Goal: Information Seeking & Learning: Learn about a topic

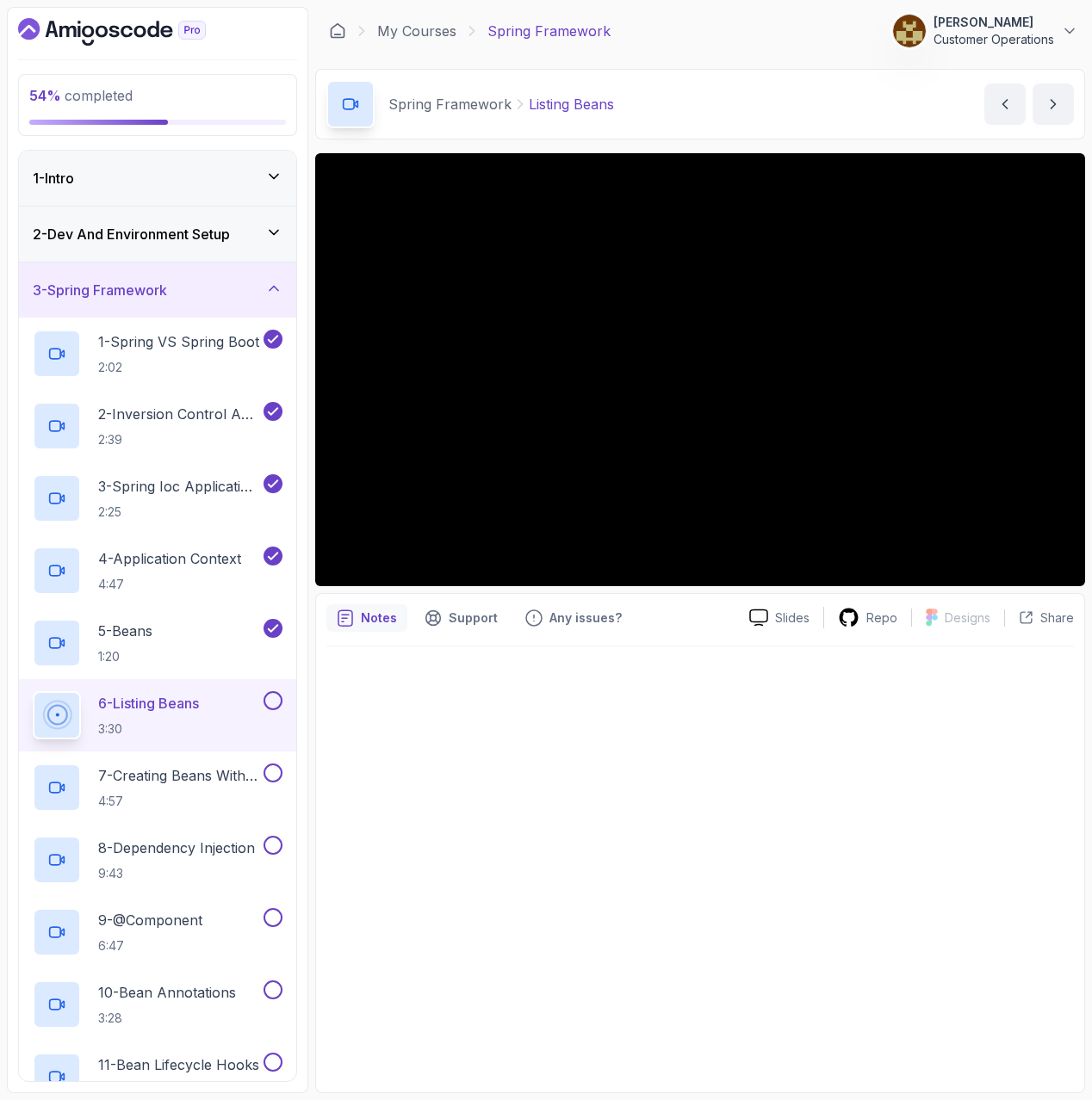
scroll to position [302, 0]
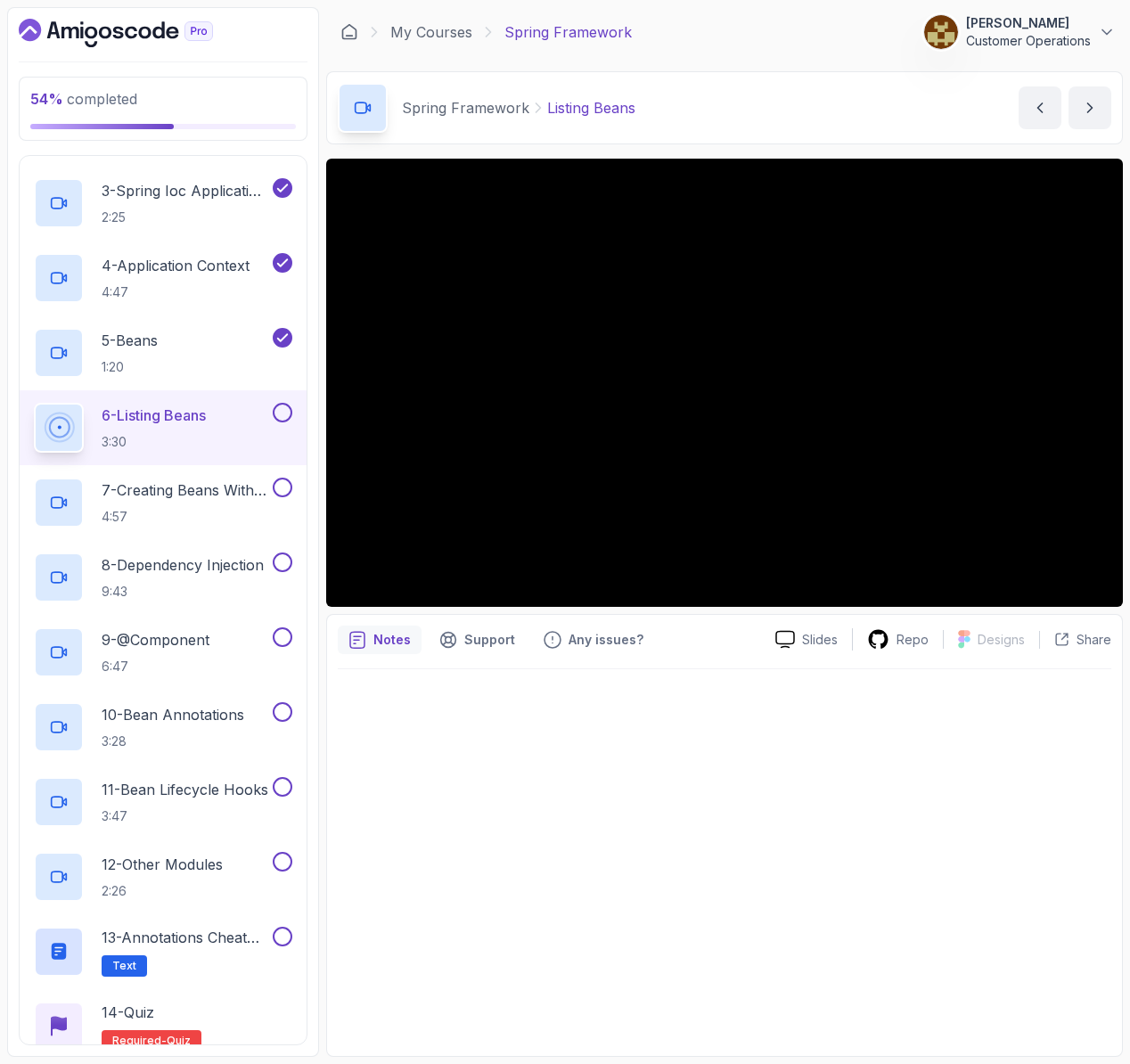
drag, startPoint x: 554, startPoint y: 792, endPoint x: 531, endPoint y: 615, distance: 178.5
click at [555, 791] on div at bounding box center [724, 857] width 773 height 376
click at [556, 763] on div at bounding box center [724, 857] width 773 height 376
click at [429, 726] on div at bounding box center [724, 857] width 773 height 376
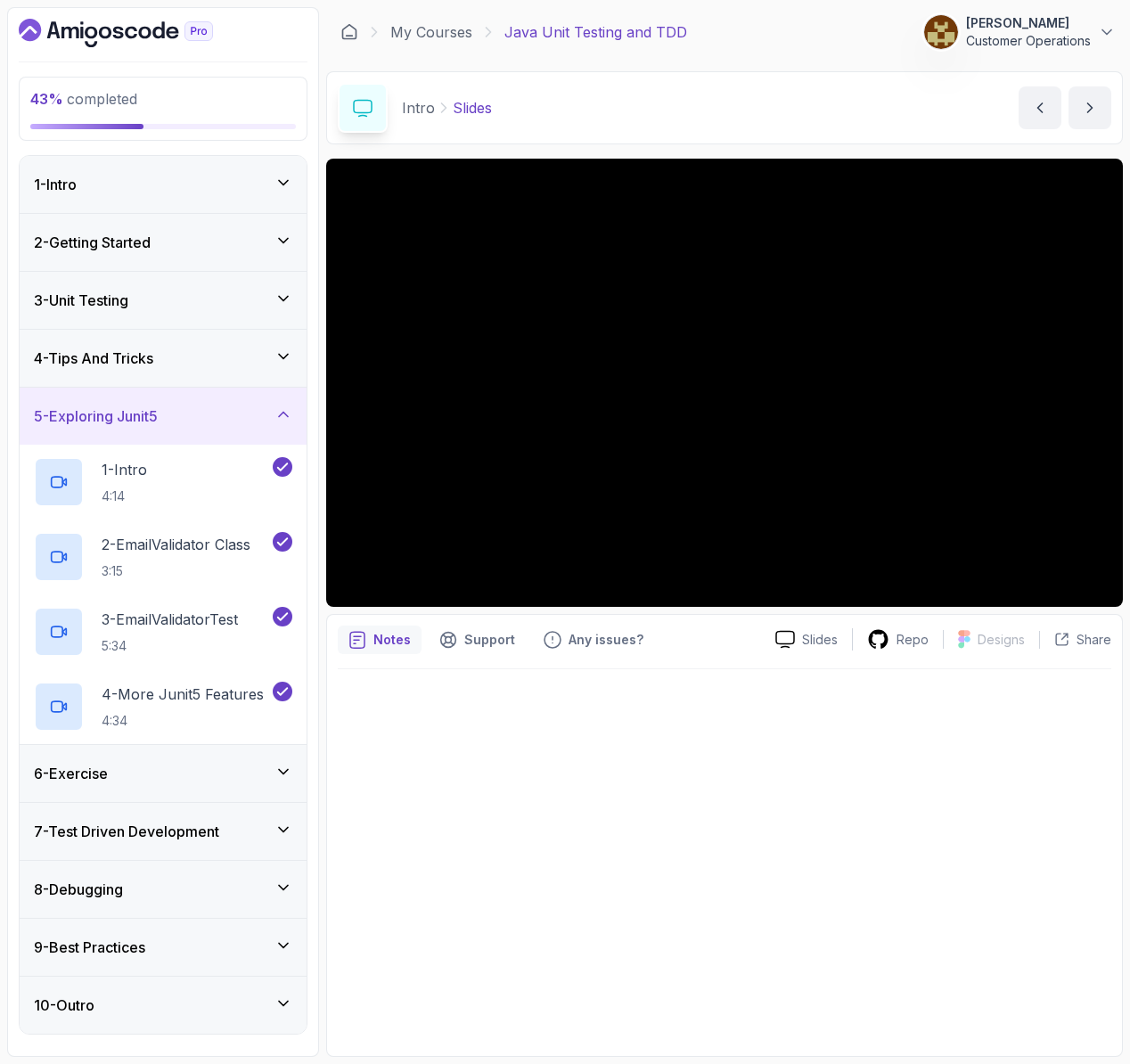
click at [173, 432] on div "5 - Exploring Junit5" at bounding box center [163, 416] width 287 height 57
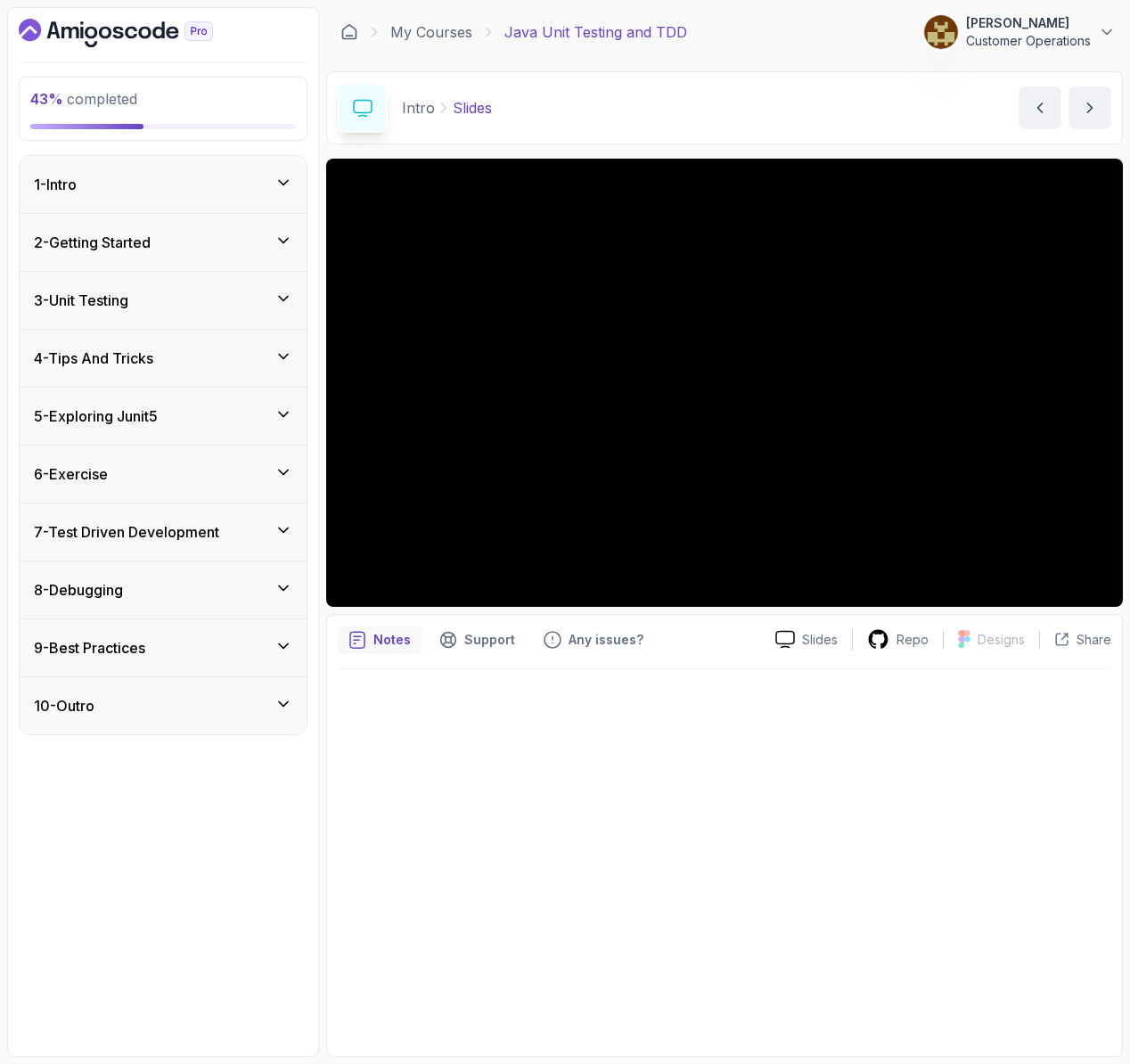
click at [173, 434] on div "5 - Exploring Junit5" at bounding box center [163, 416] width 287 height 57
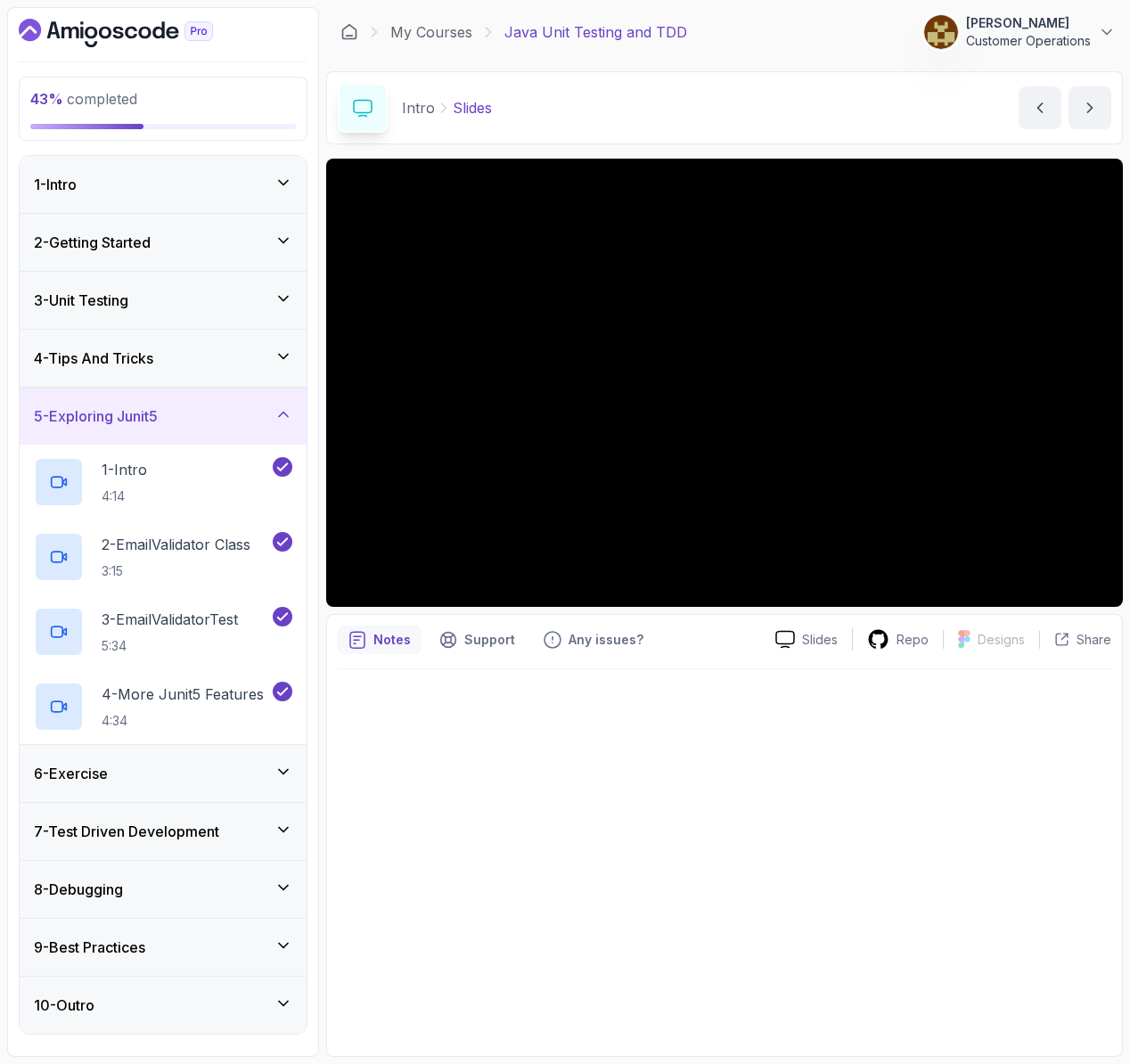
click at [157, 409] on h3 "5 - Exploring Junit5" at bounding box center [95, 416] width 124 height 21
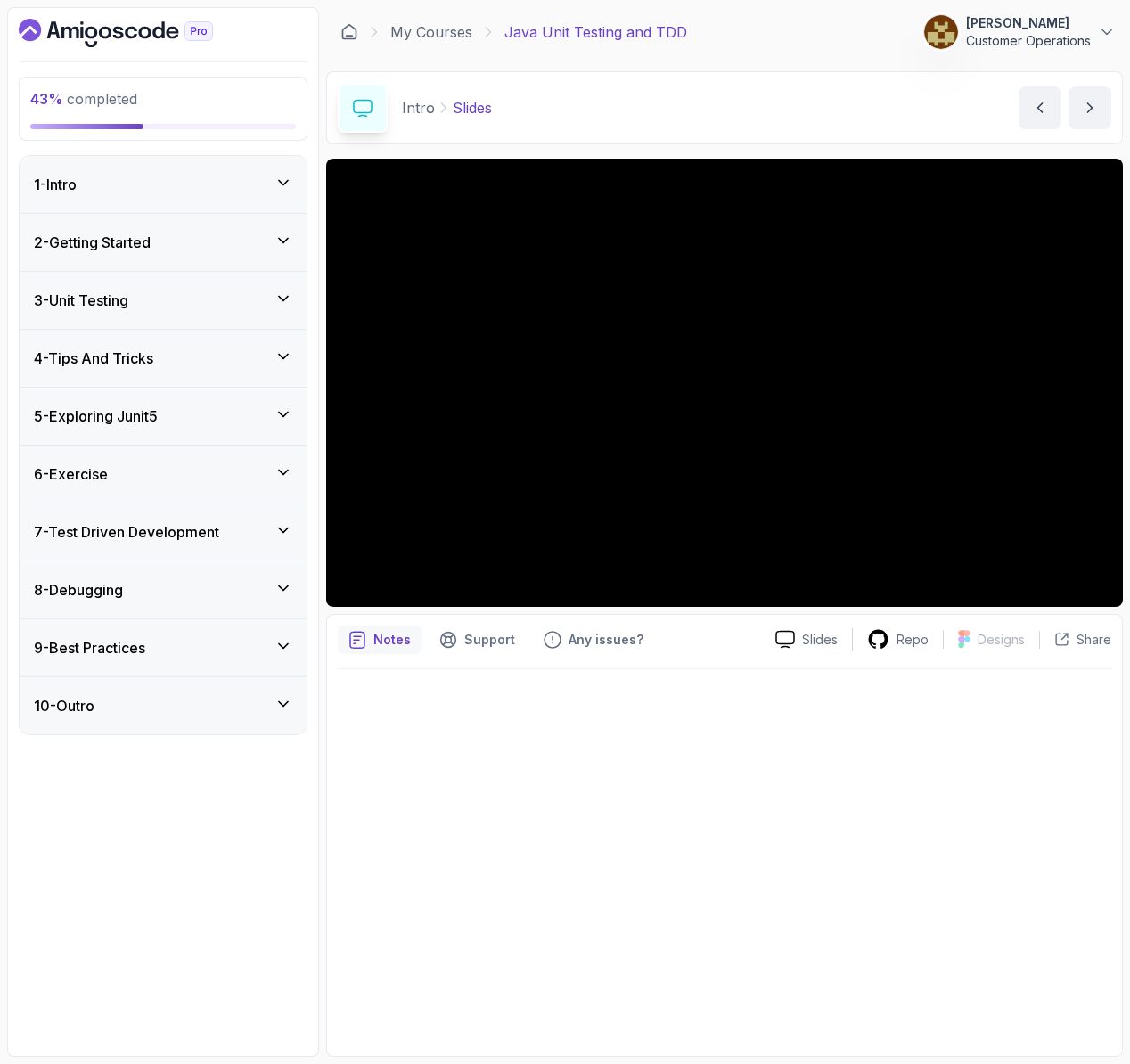
click at [178, 479] on div "6 - Exercise" at bounding box center [162, 474] width 259 height 21
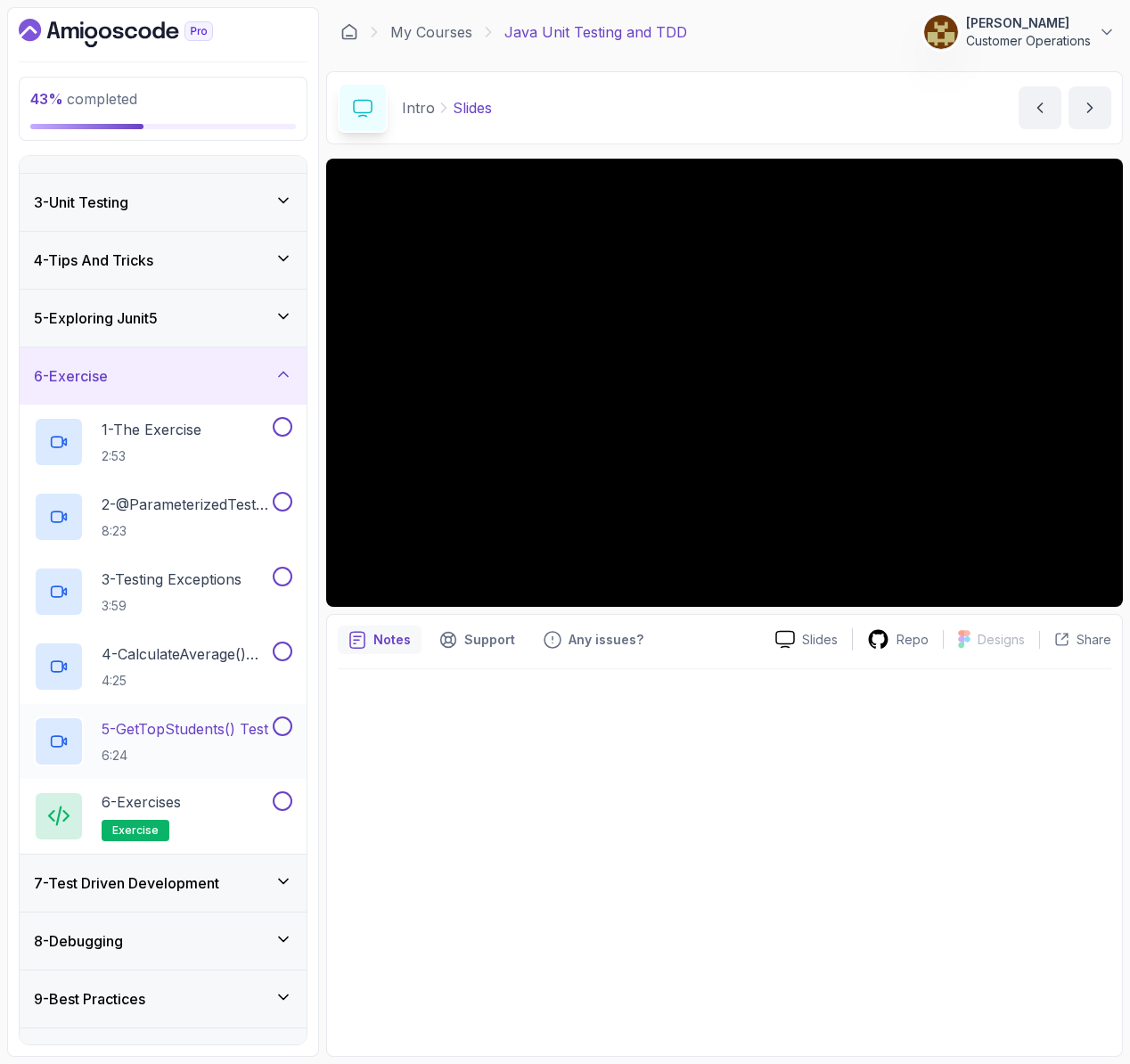
scroll to position [115, 0]
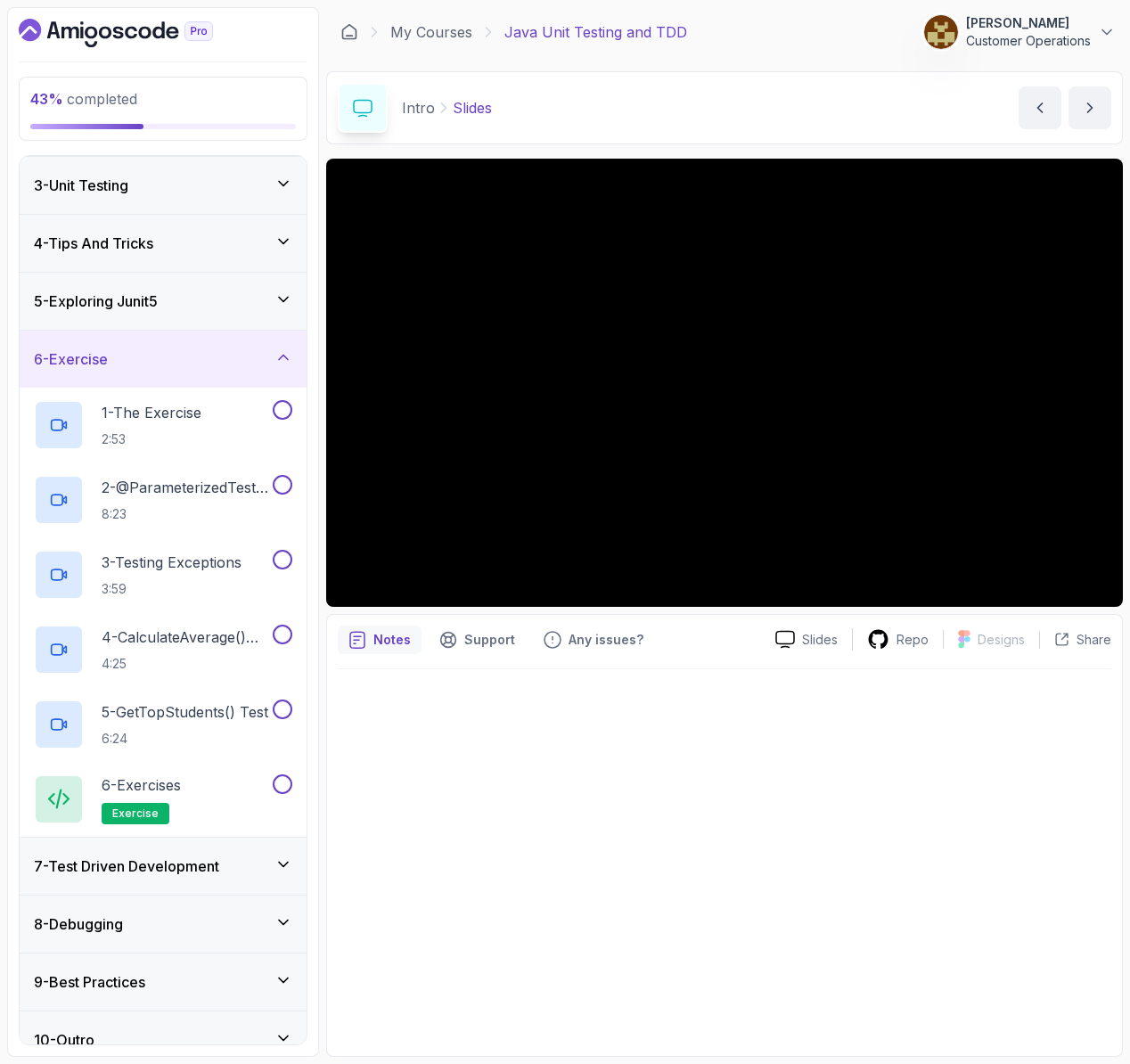
click at [138, 369] on div "6 - Exercise" at bounding box center [162, 359] width 259 height 21
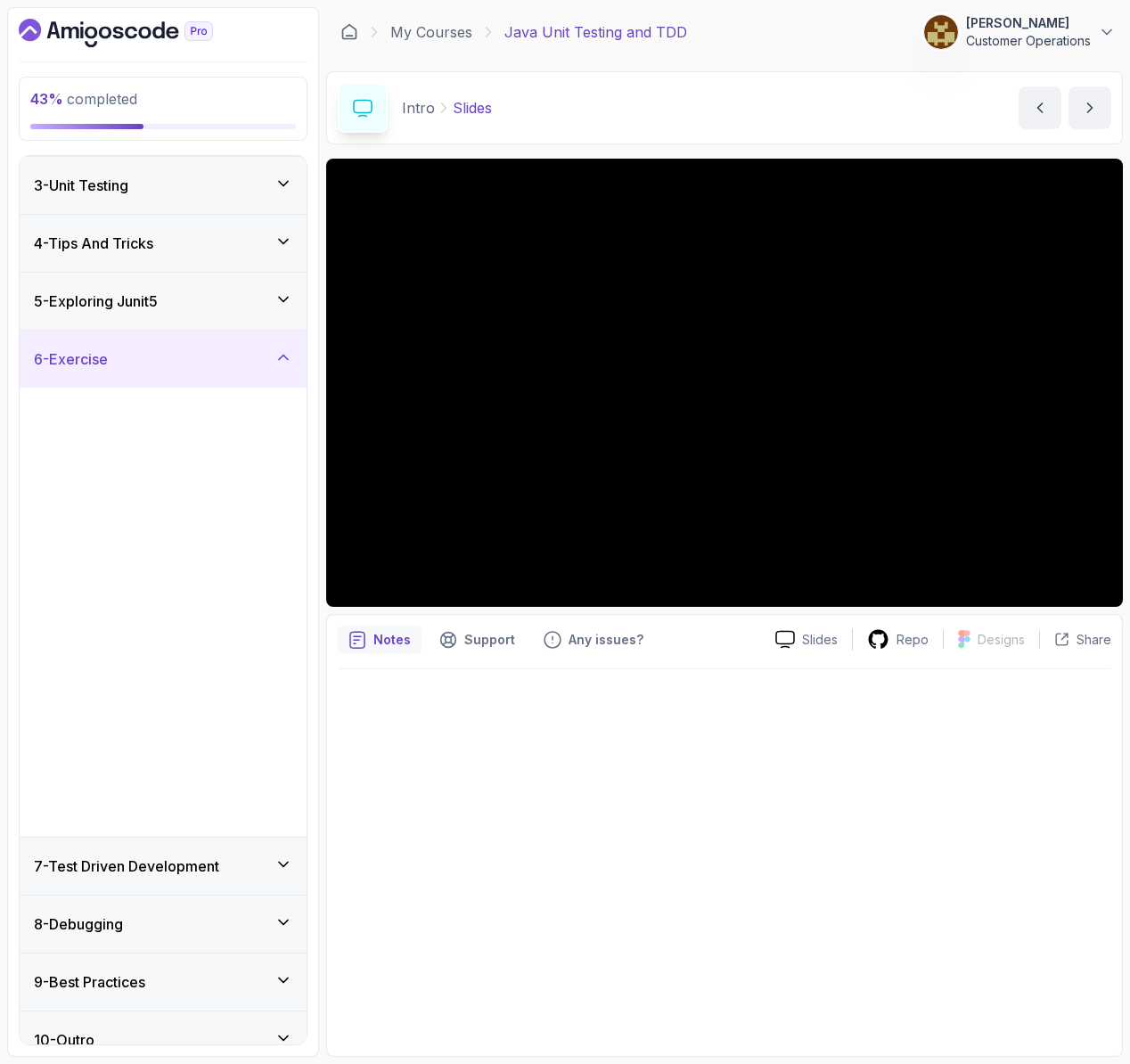
scroll to position [0, 0]
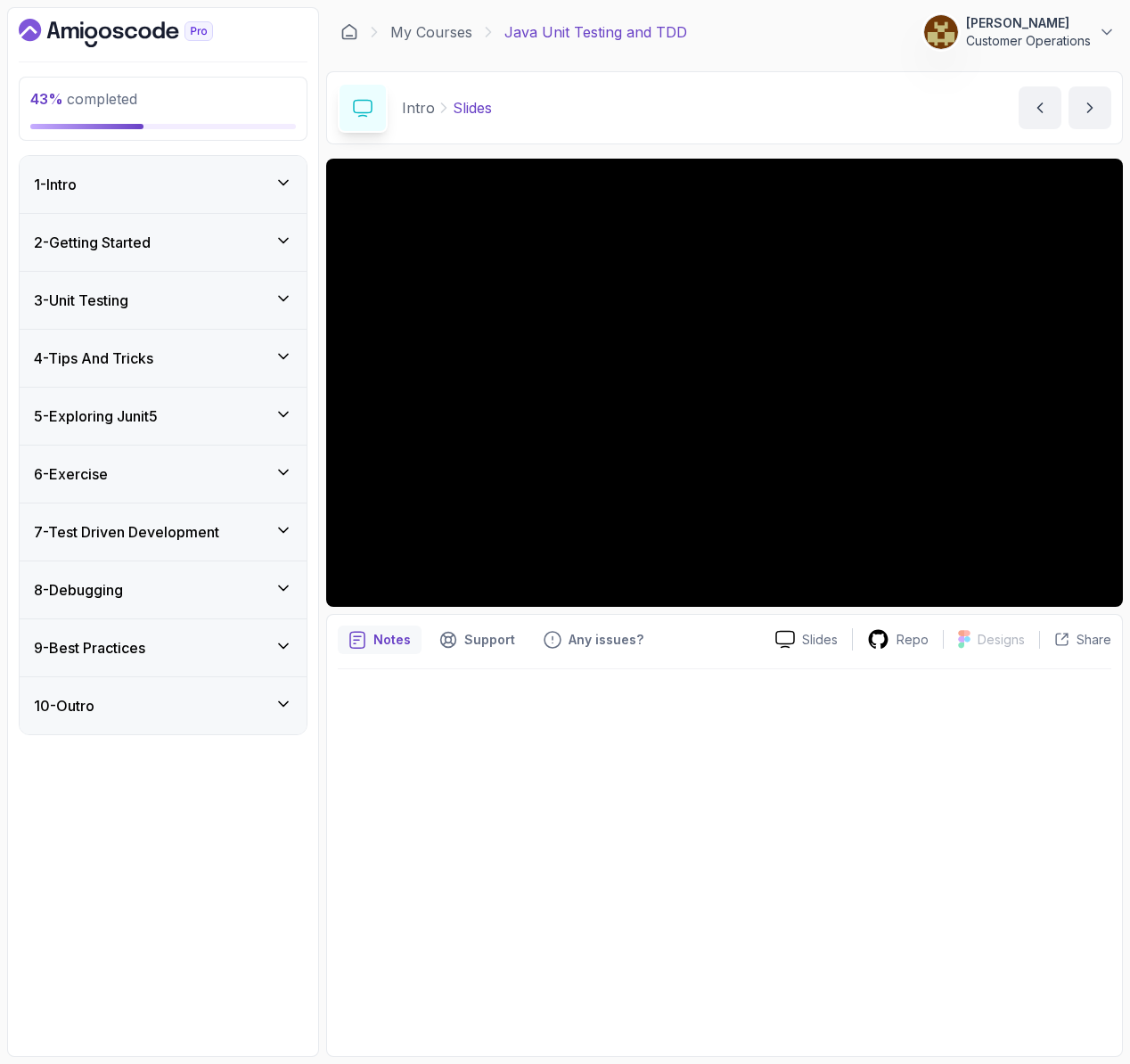
click at [172, 543] on div "7 - Test Driven Development" at bounding box center [163, 532] width 287 height 57
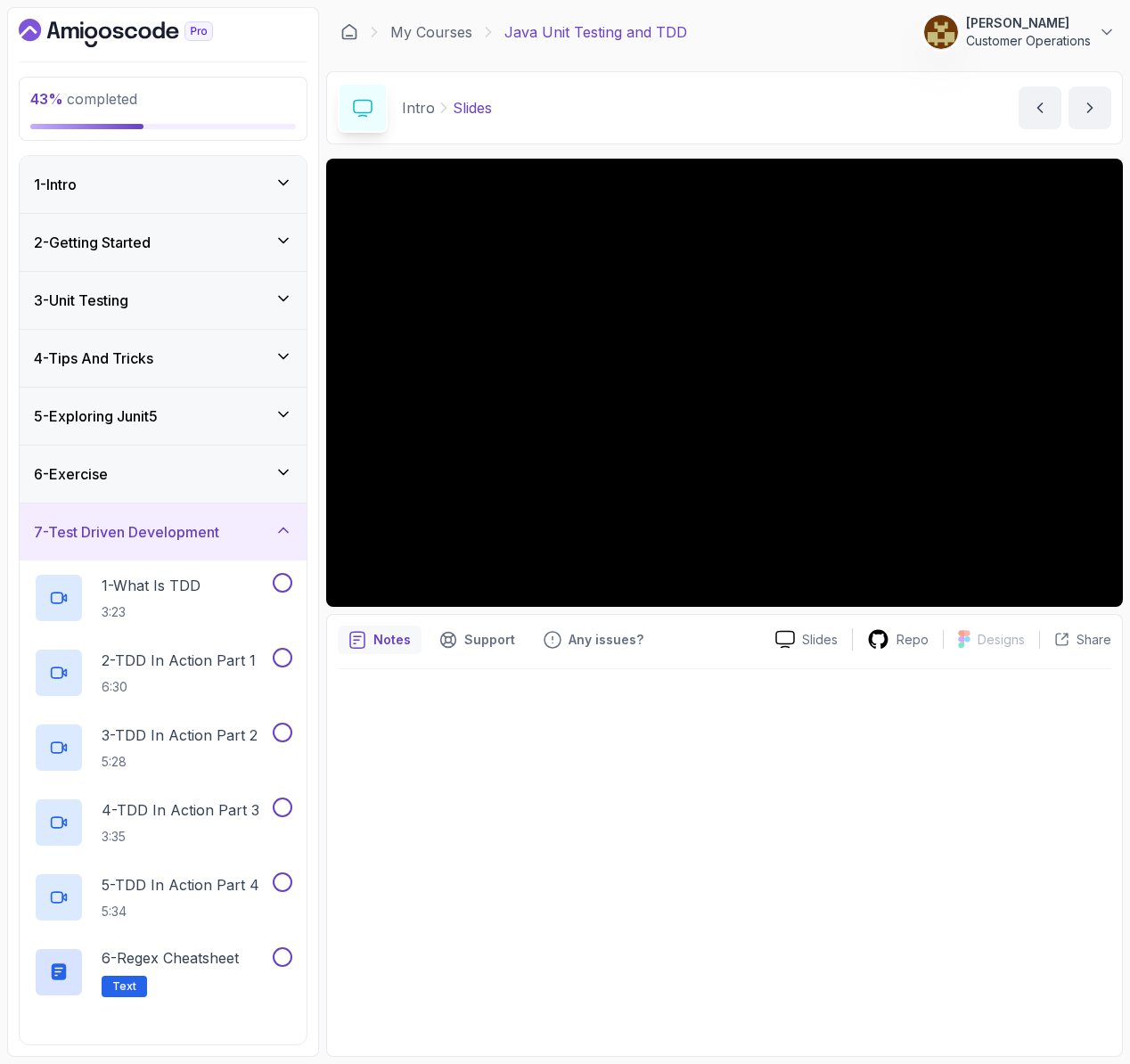
click at [172, 544] on div "7 - Test Driven Development" at bounding box center [163, 532] width 287 height 57
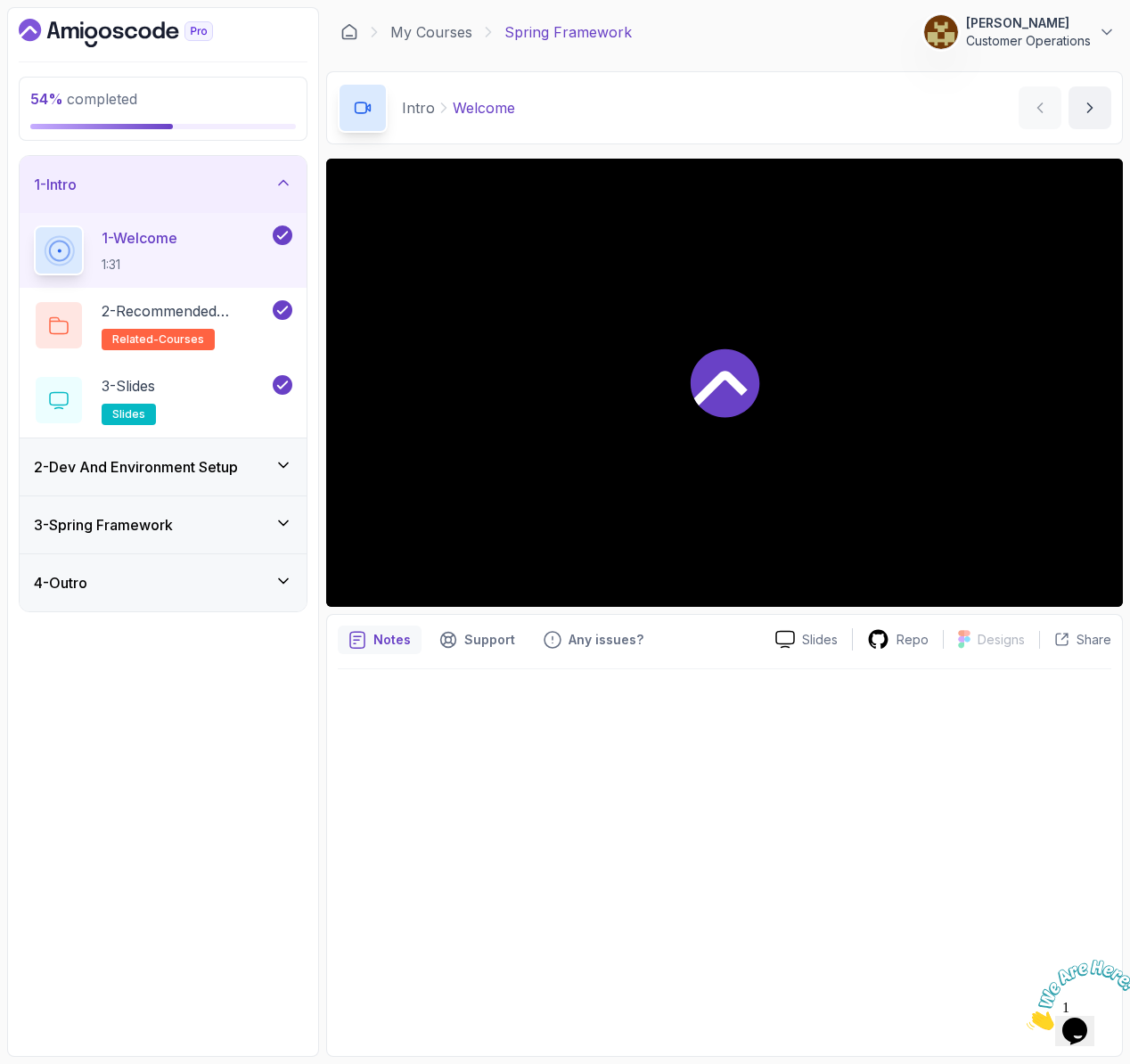
click at [221, 170] on div "1 - Intro" at bounding box center [163, 184] width 287 height 57
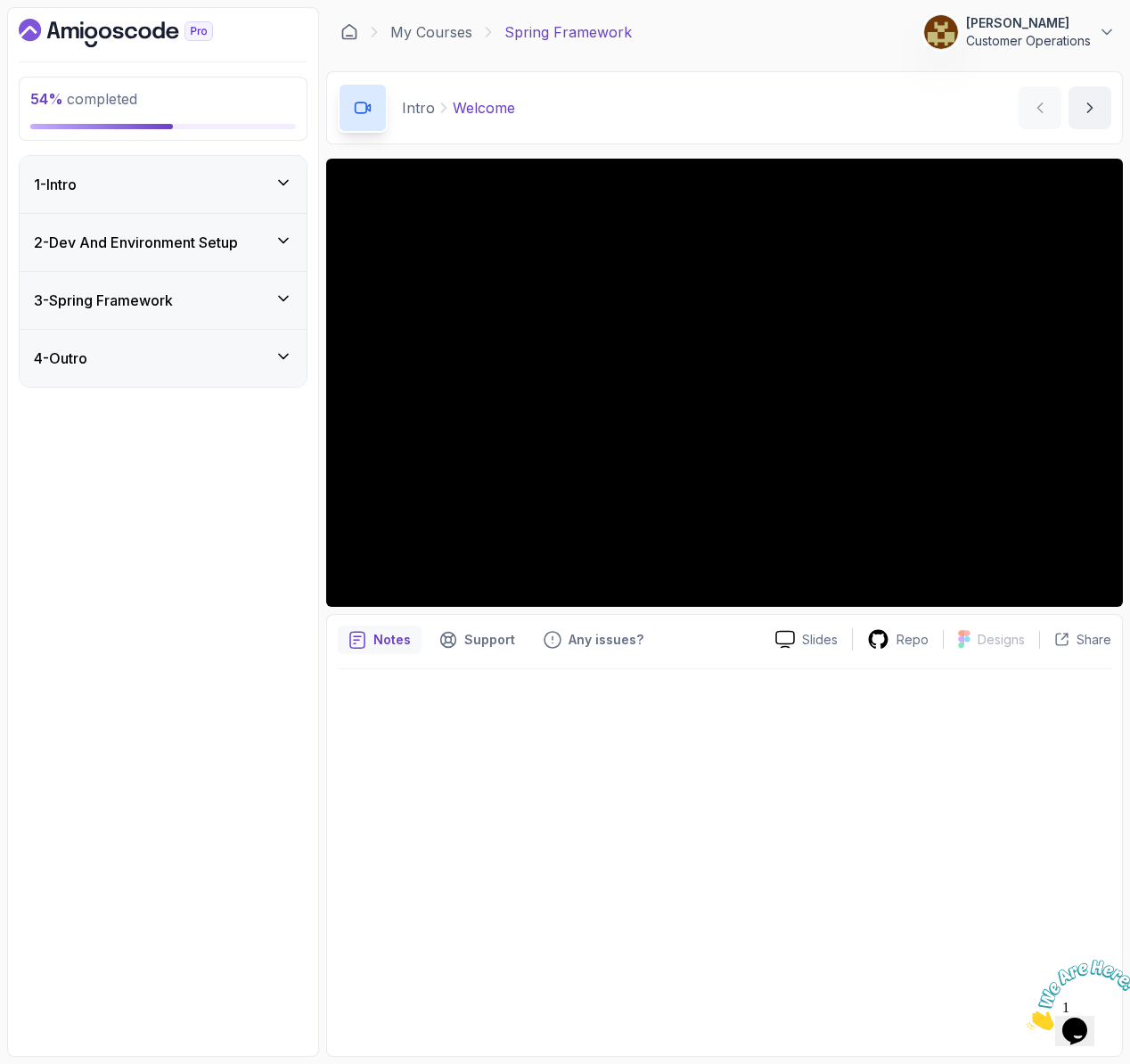
click at [219, 246] on h3 "2 - Dev And Environment Setup" at bounding box center [136, 242] width 204 height 21
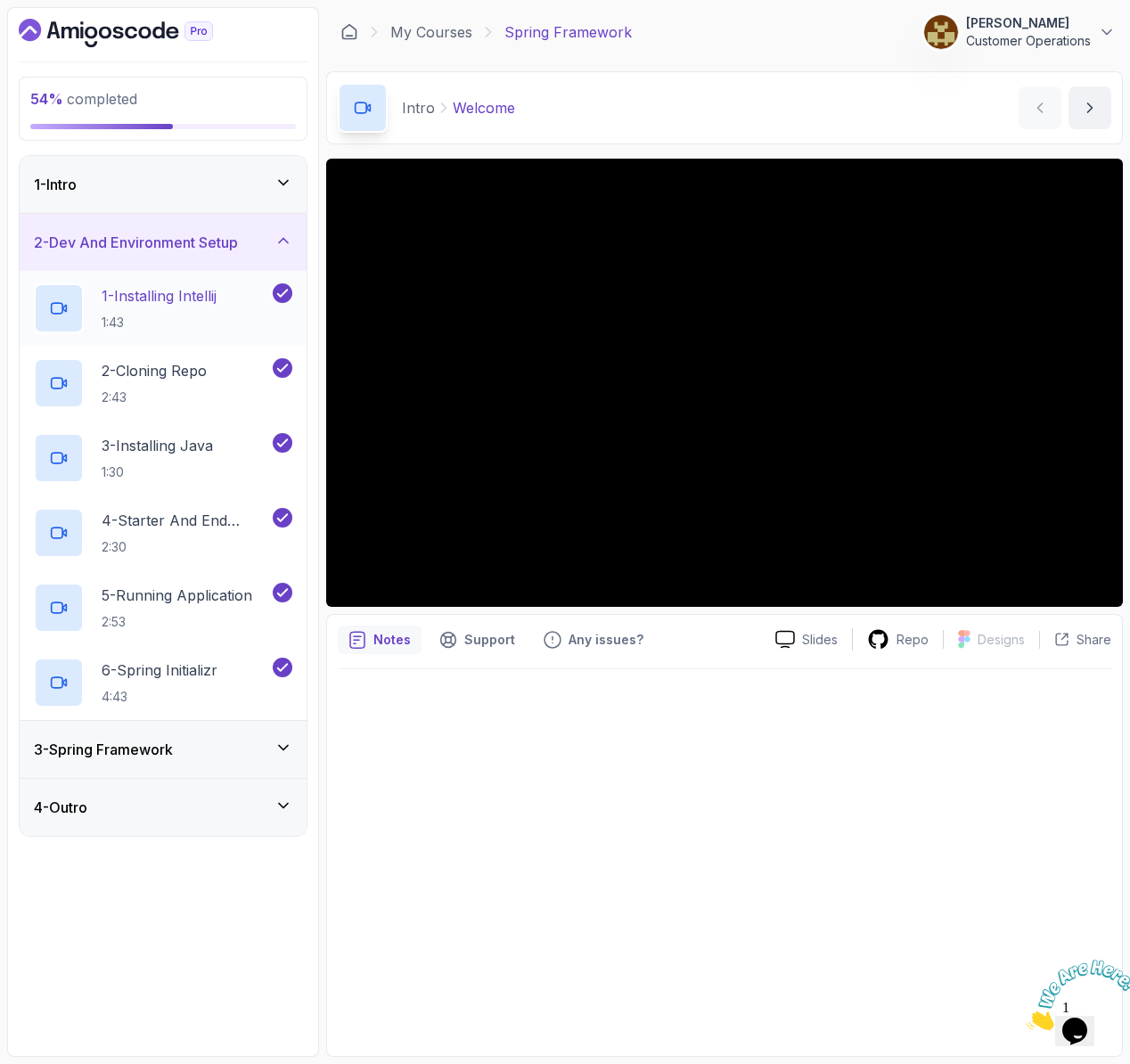
drag, startPoint x: 141, startPoint y: 247, endPoint x: 138, endPoint y: 276, distance: 29.2
click at [141, 247] on h3 "2 - Dev And Environment Setup" at bounding box center [136, 242] width 204 height 21
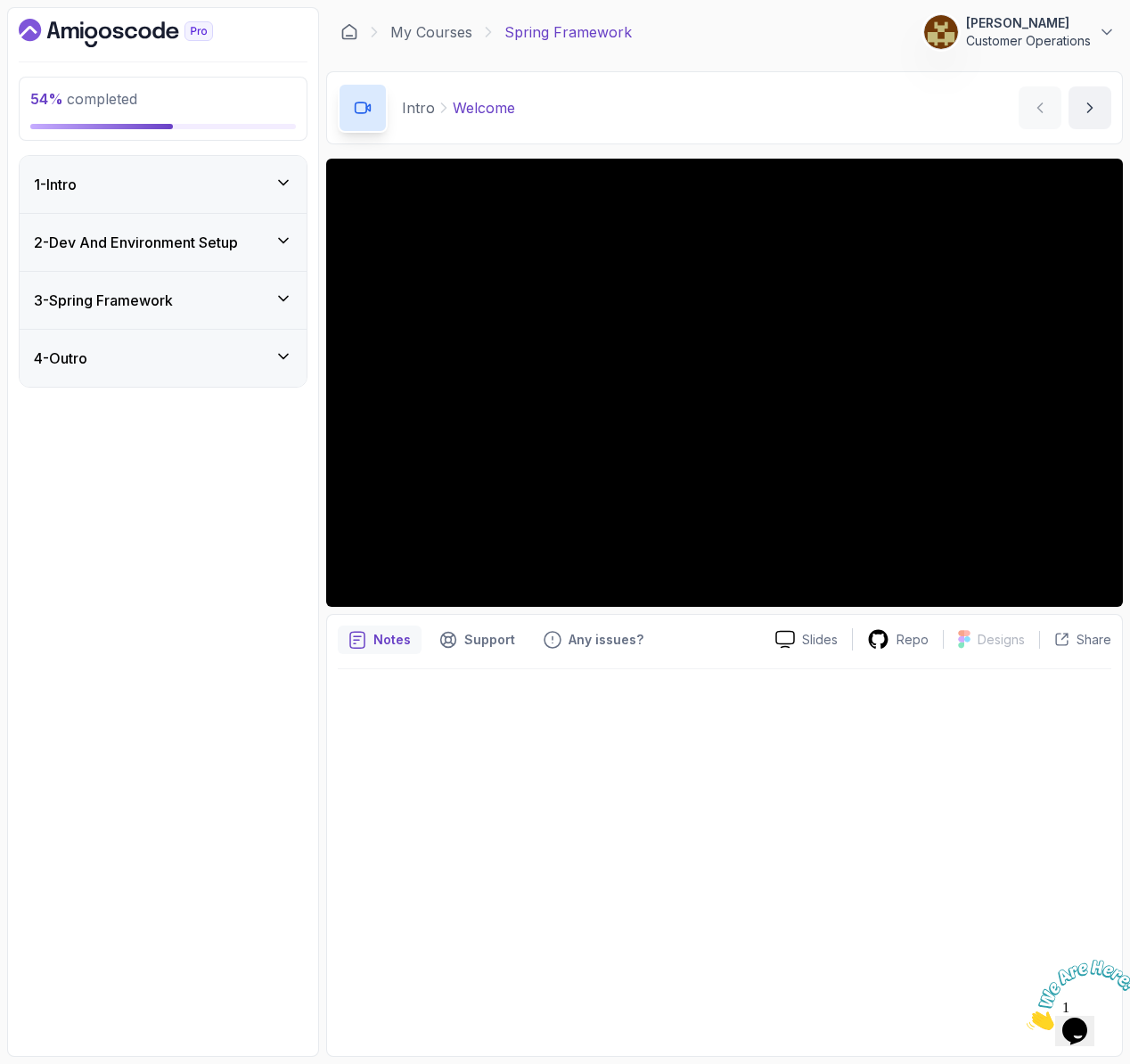
click at [141, 302] on h3 "3 - Spring Framework" at bounding box center [103, 300] width 139 height 21
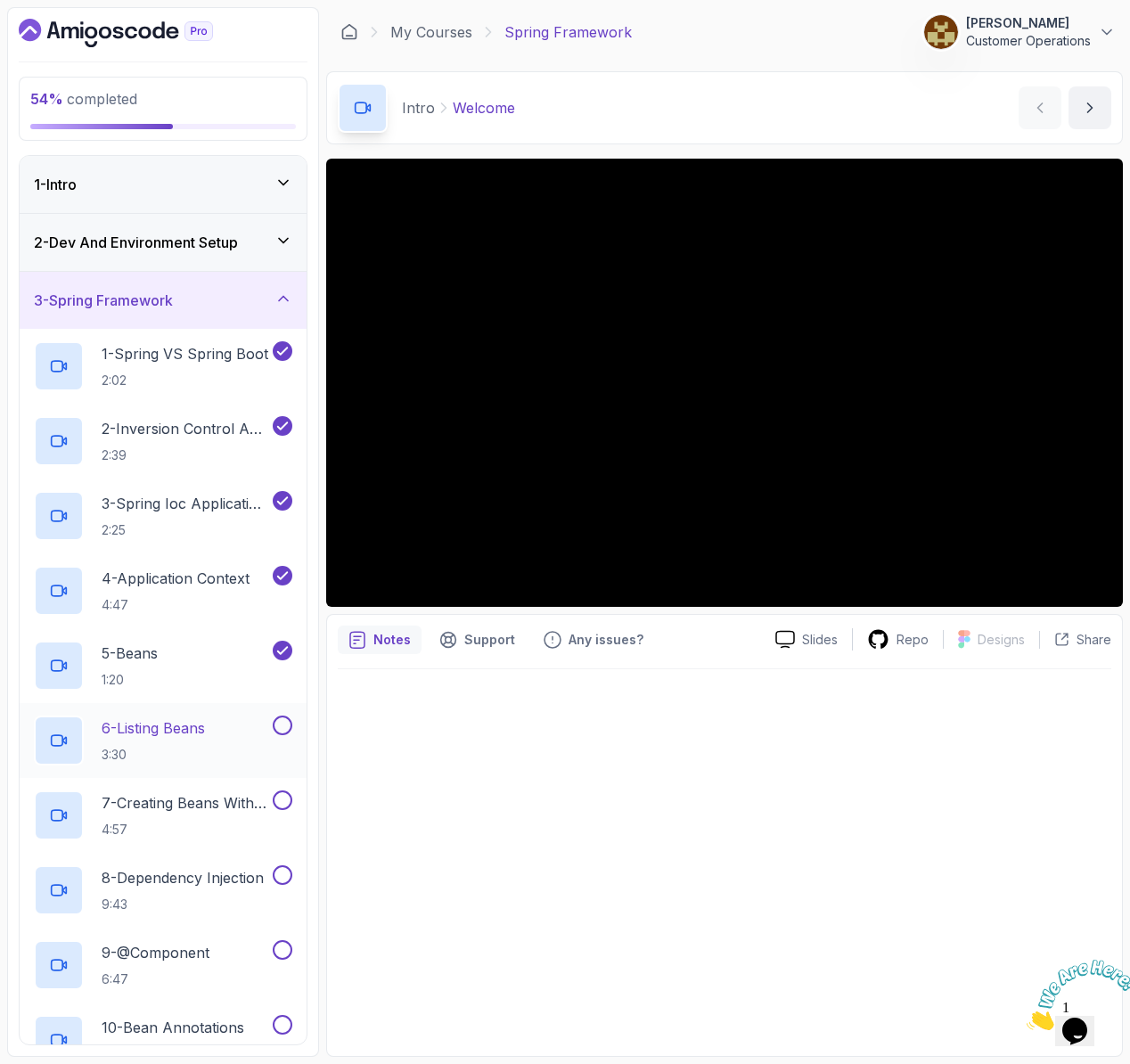
click at [205, 739] on h2 "6 - Listing Beans 3:30" at bounding box center [153, 741] width 103 height 47
click at [777, 976] on div at bounding box center [724, 857] width 773 height 376
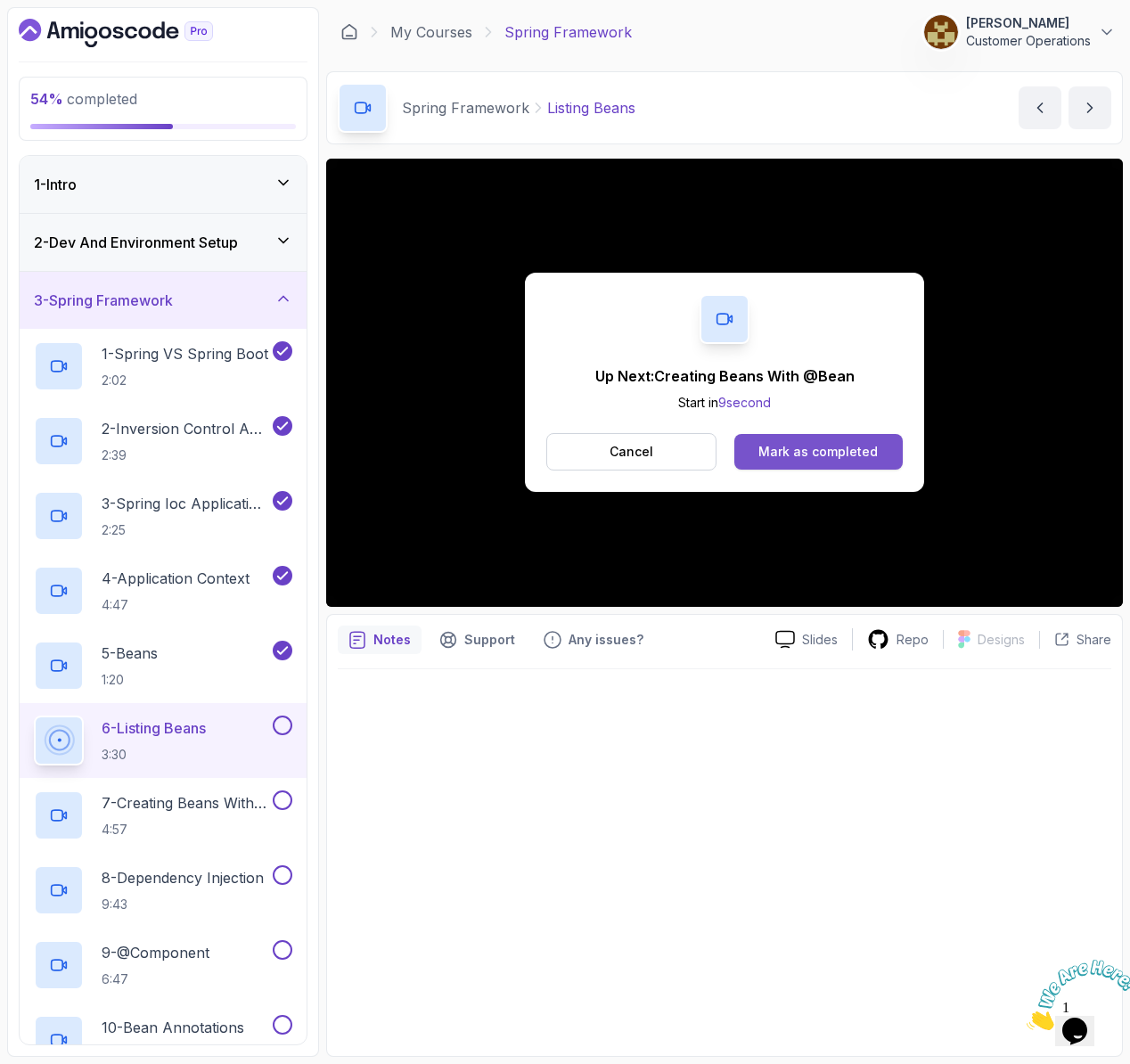
click at [762, 450] on div "Mark as completed" at bounding box center [818, 451] width 119 height 18
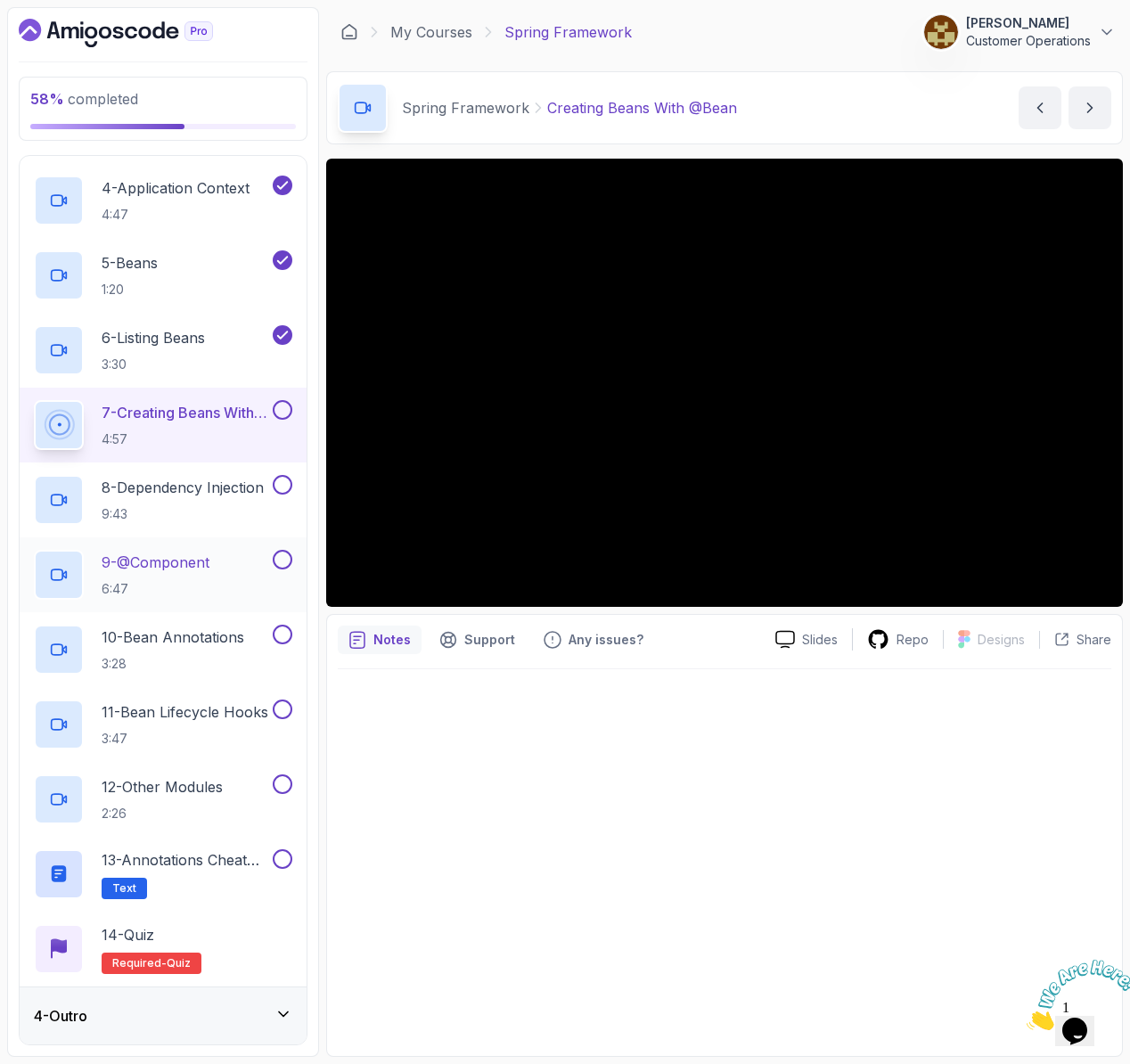
scroll to position [31, 0]
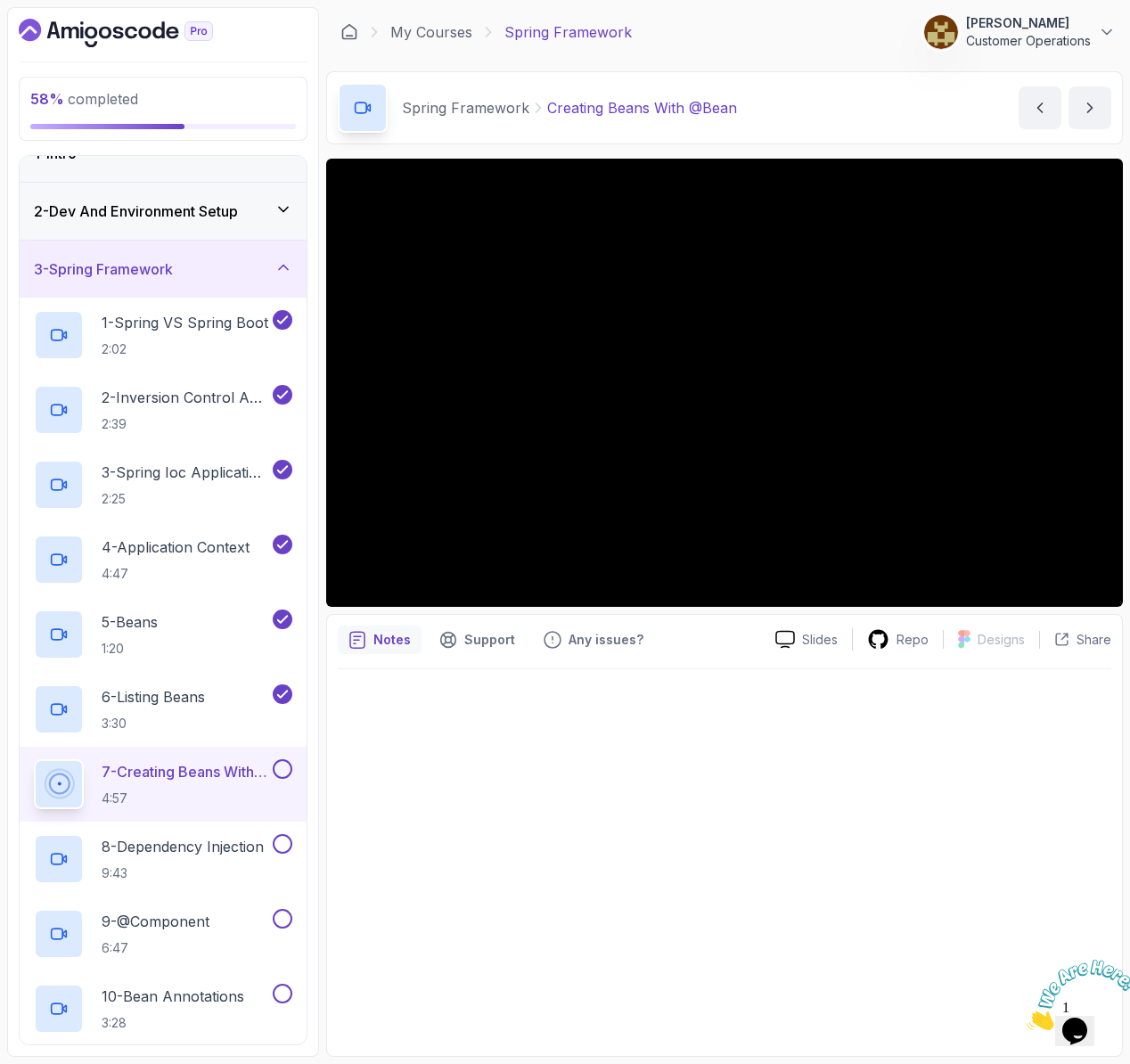
click at [602, 740] on div at bounding box center [724, 857] width 773 height 376
drag, startPoint x: 626, startPoint y: 814, endPoint x: 632, endPoint y: 792, distance: 22.8
click at [630, 813] on div at bounding box center [724, 857] width 773 height 376
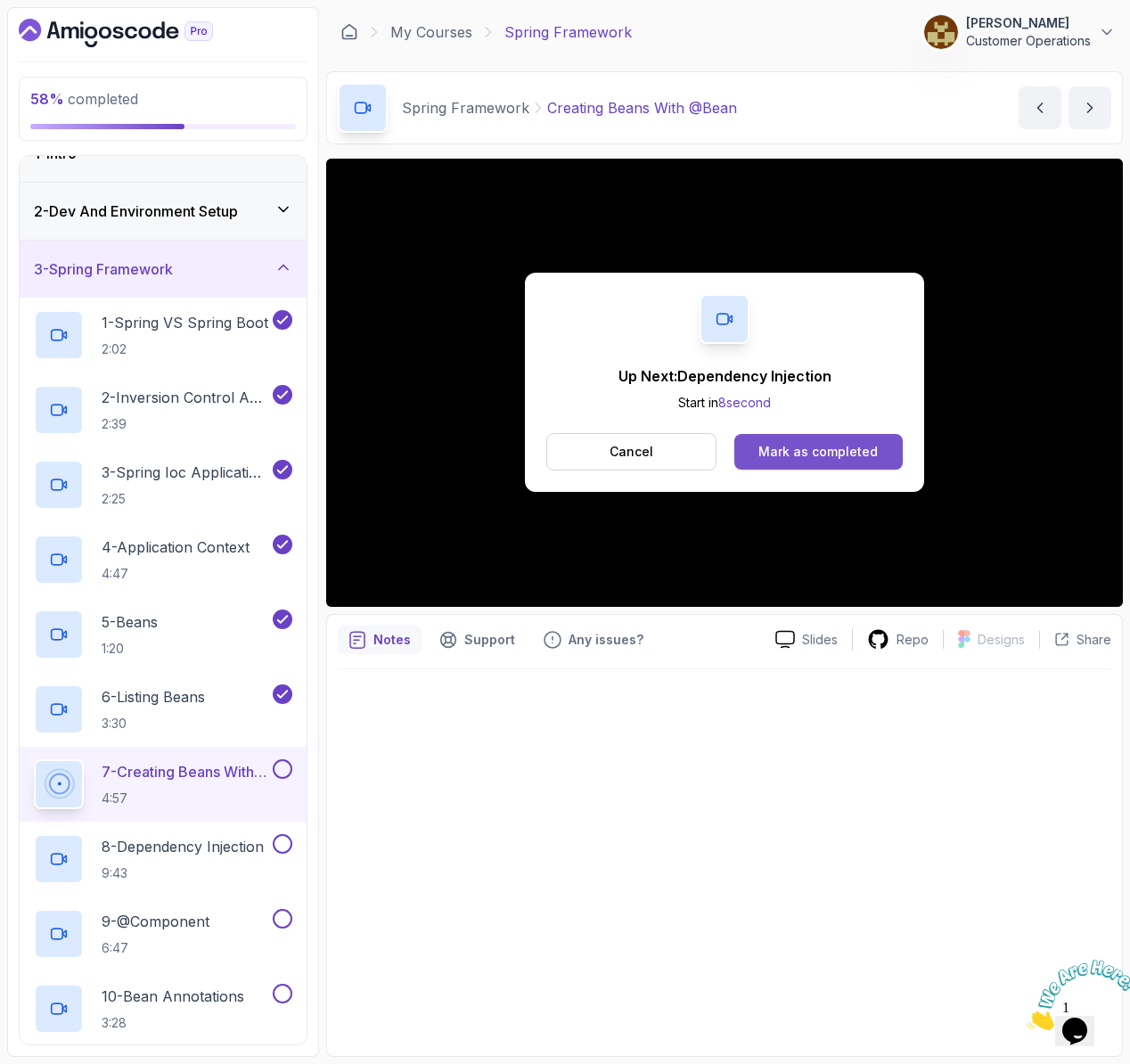
click at [853, 448] on div "Mark as completed" at bounding box center [818, 451] width 119 height 18
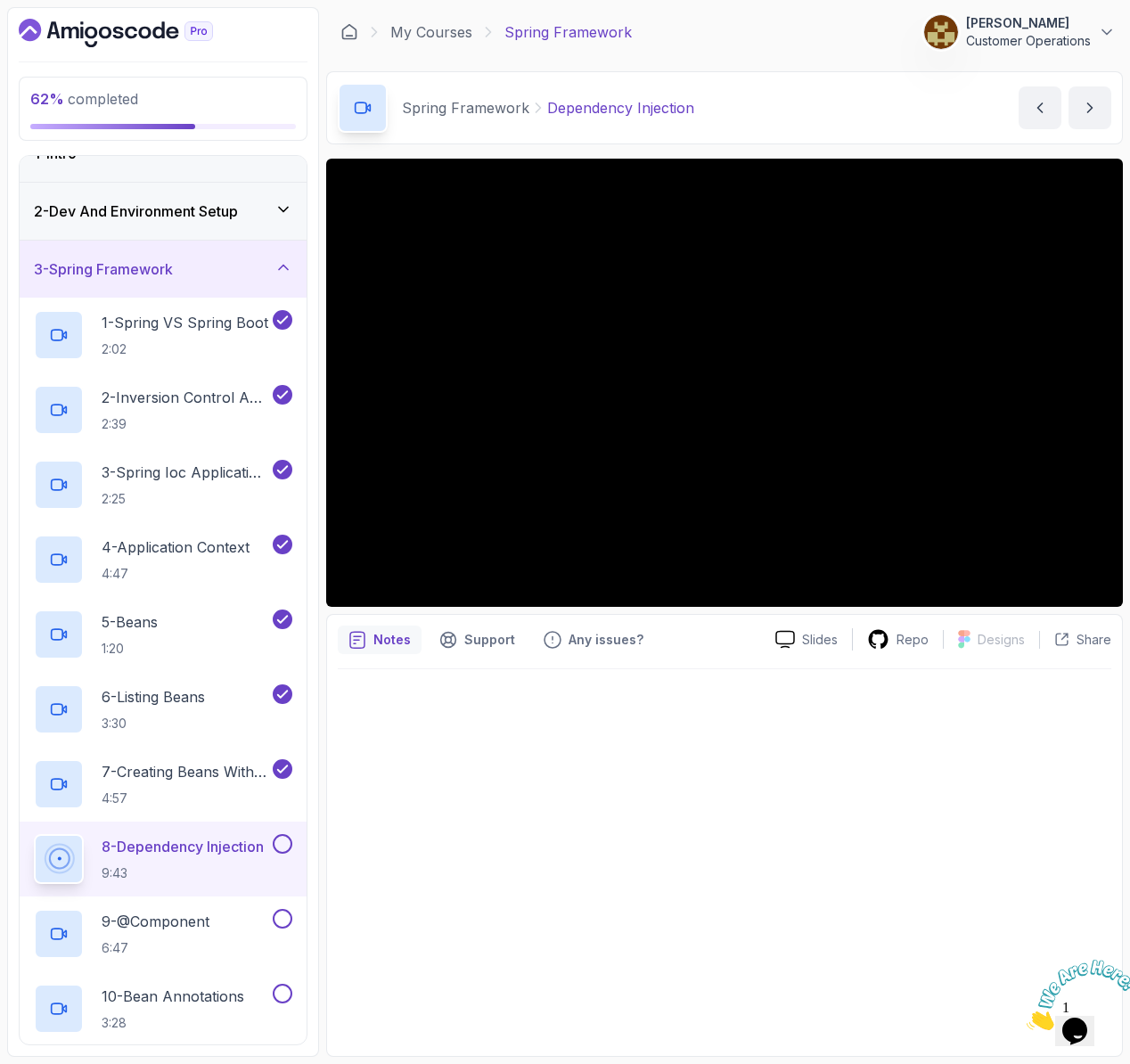
click at [840, 743] on div at bounding box center [724, 857] width 773 height 376
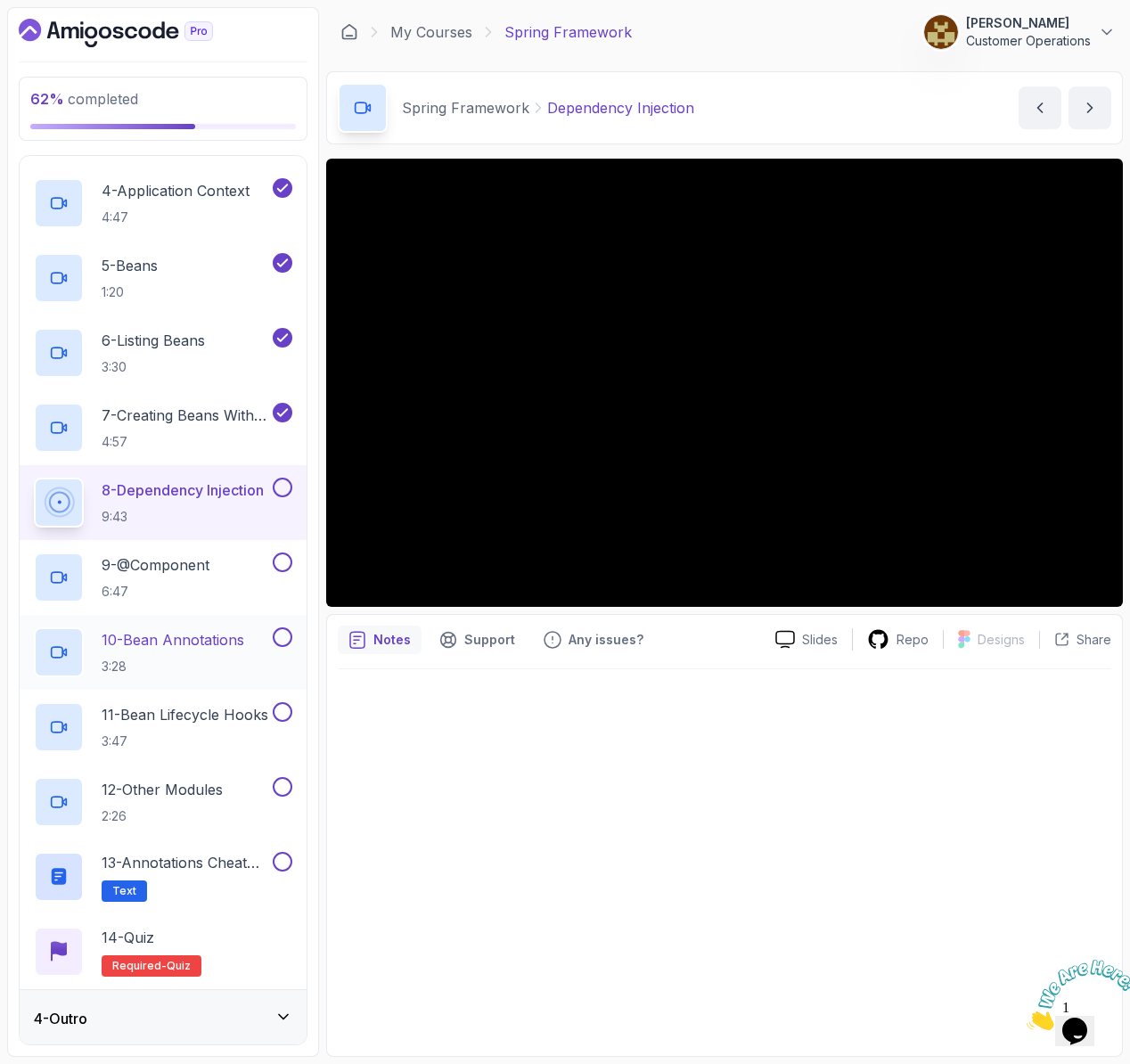
scroll to position [390, 0]
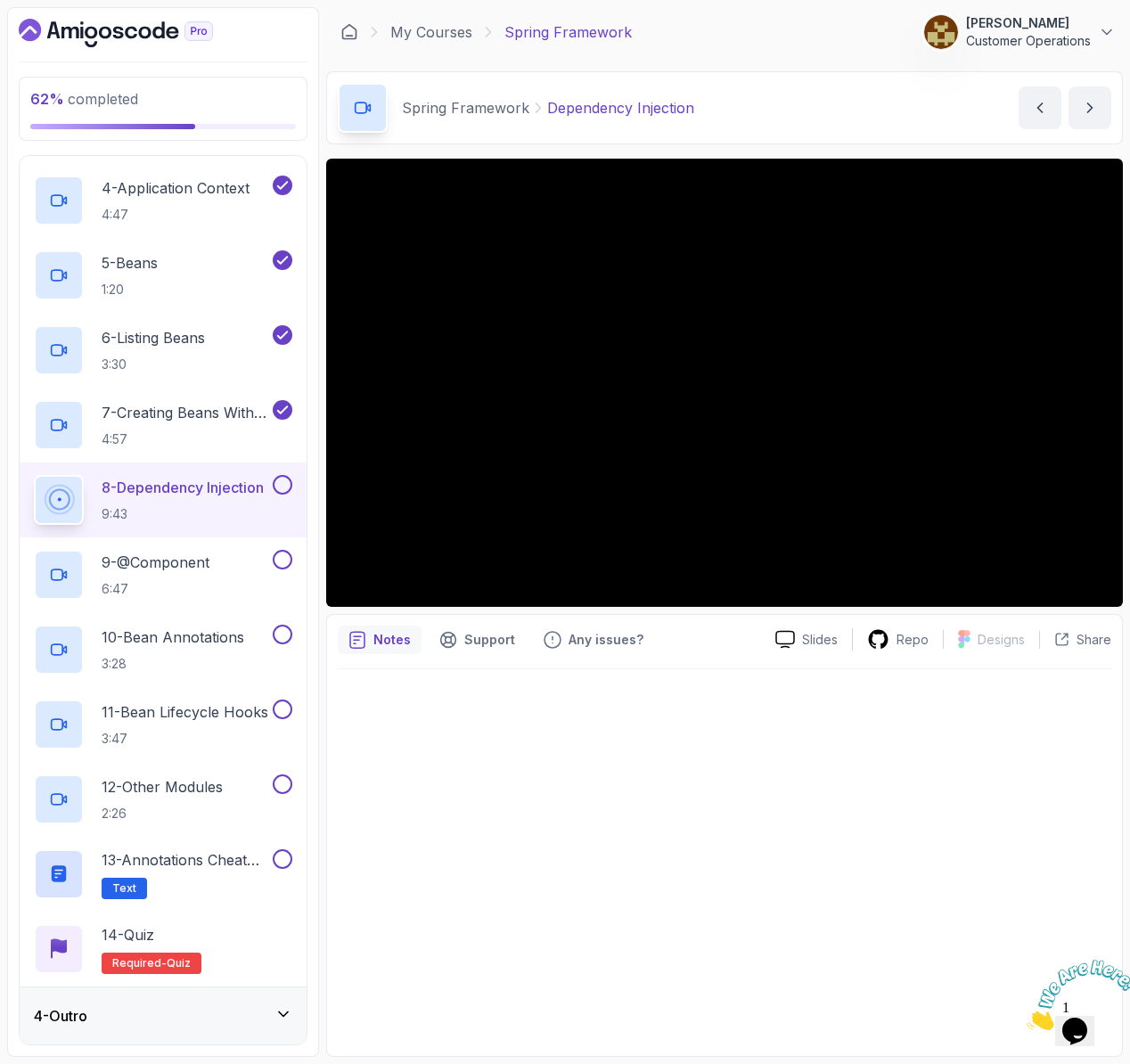
click at [454, 805] on div at bounding box center [724, 857] width 773 height 376
click at [616, 750] on div at bounding box center [724, 857] width 773 height 376
click at [706, 857] on div at bounding box center [724, 857] width 773 height 376
click at [619, 878] on div at bounding box center [724, 857] width 773 height 376
click at [775, 108] on div "Spring Framework Dependency Injection Dependency Injection by nelson" at bounding box center [724, 108] width 797 height 73
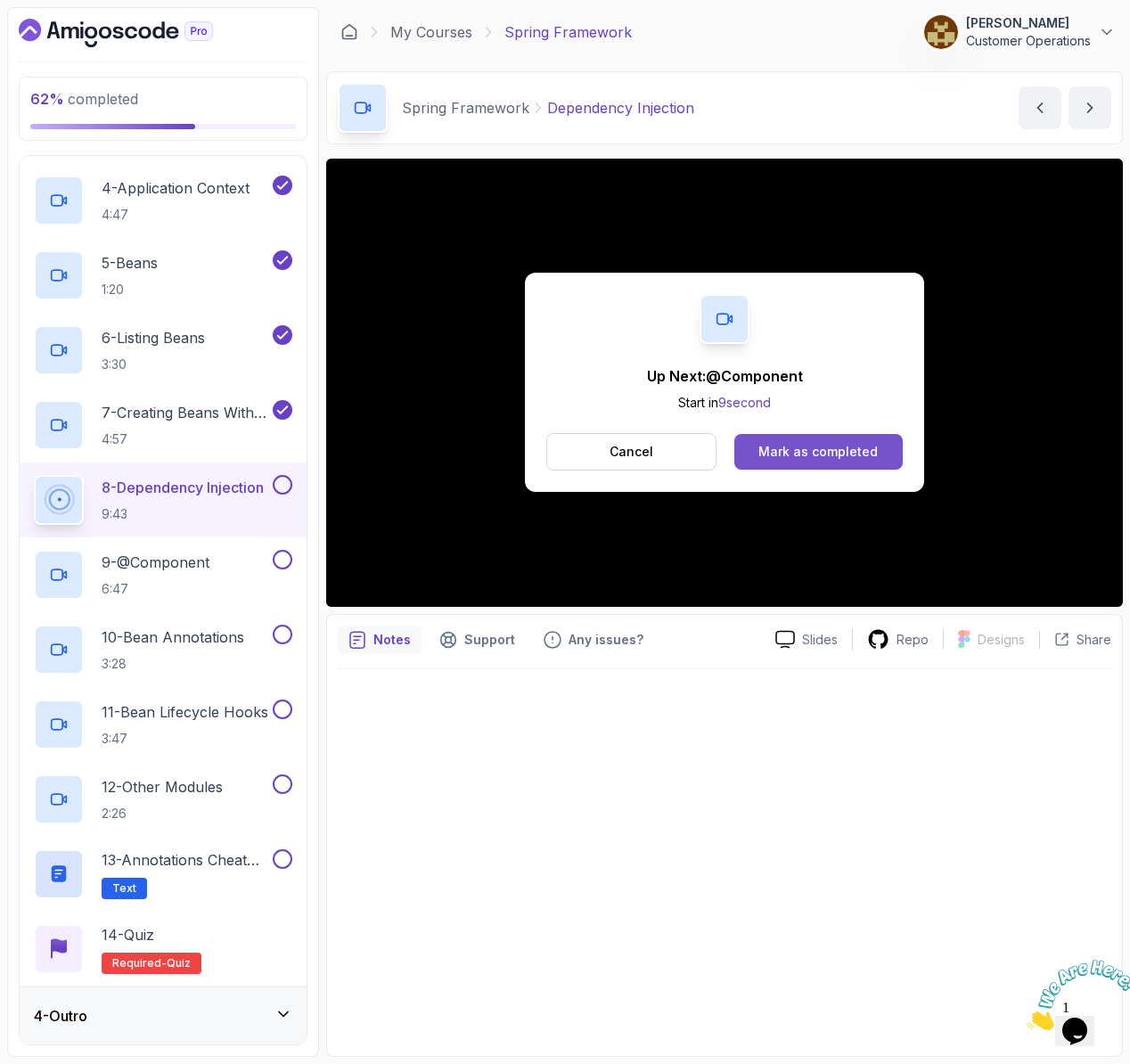
click at [807, 449] on div "Mark as completed" at bounding box center [818, 451] width 119 height 18
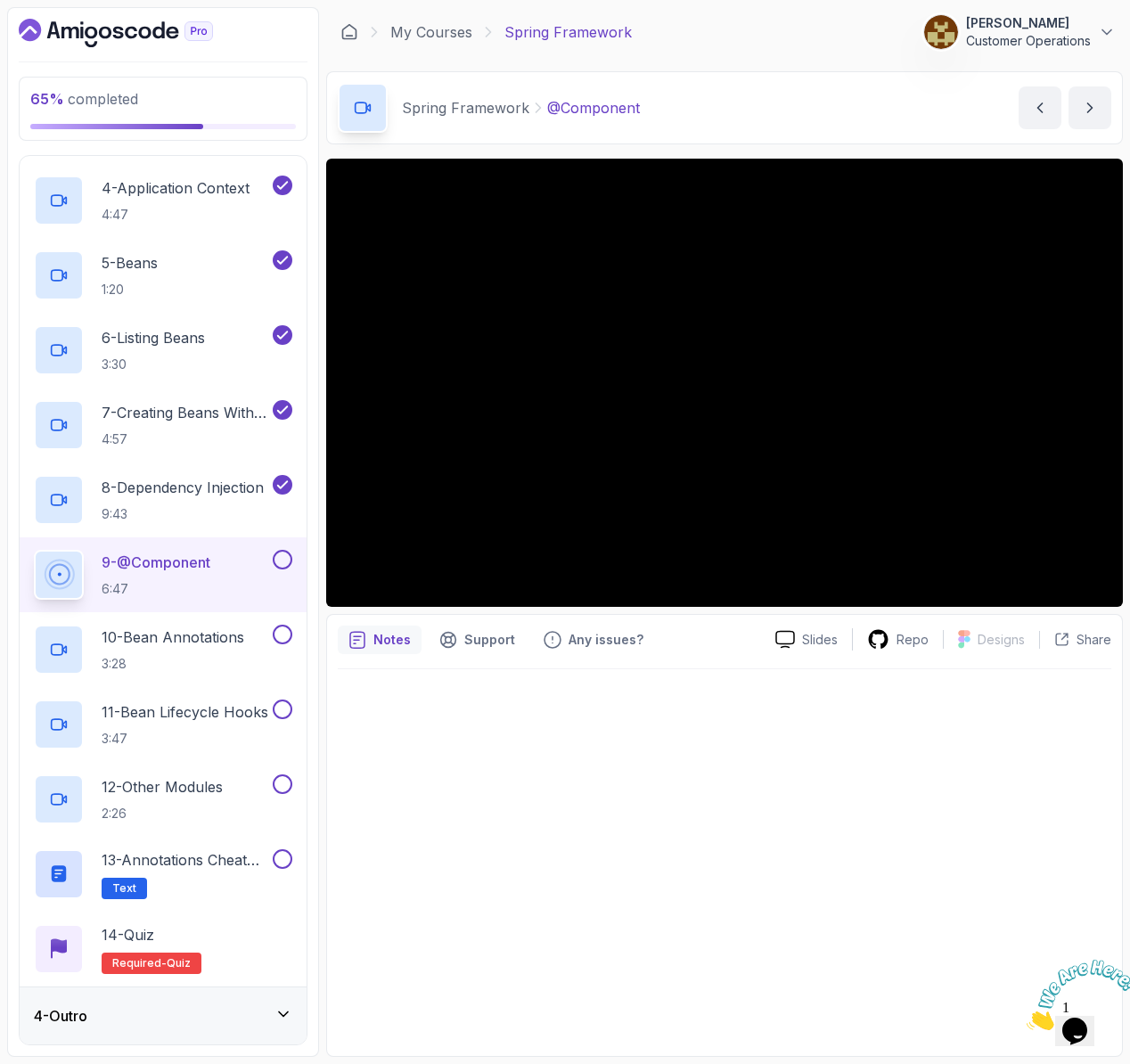
click at [595, 832] on div at bounding box center [724, 857] width 773 height 376
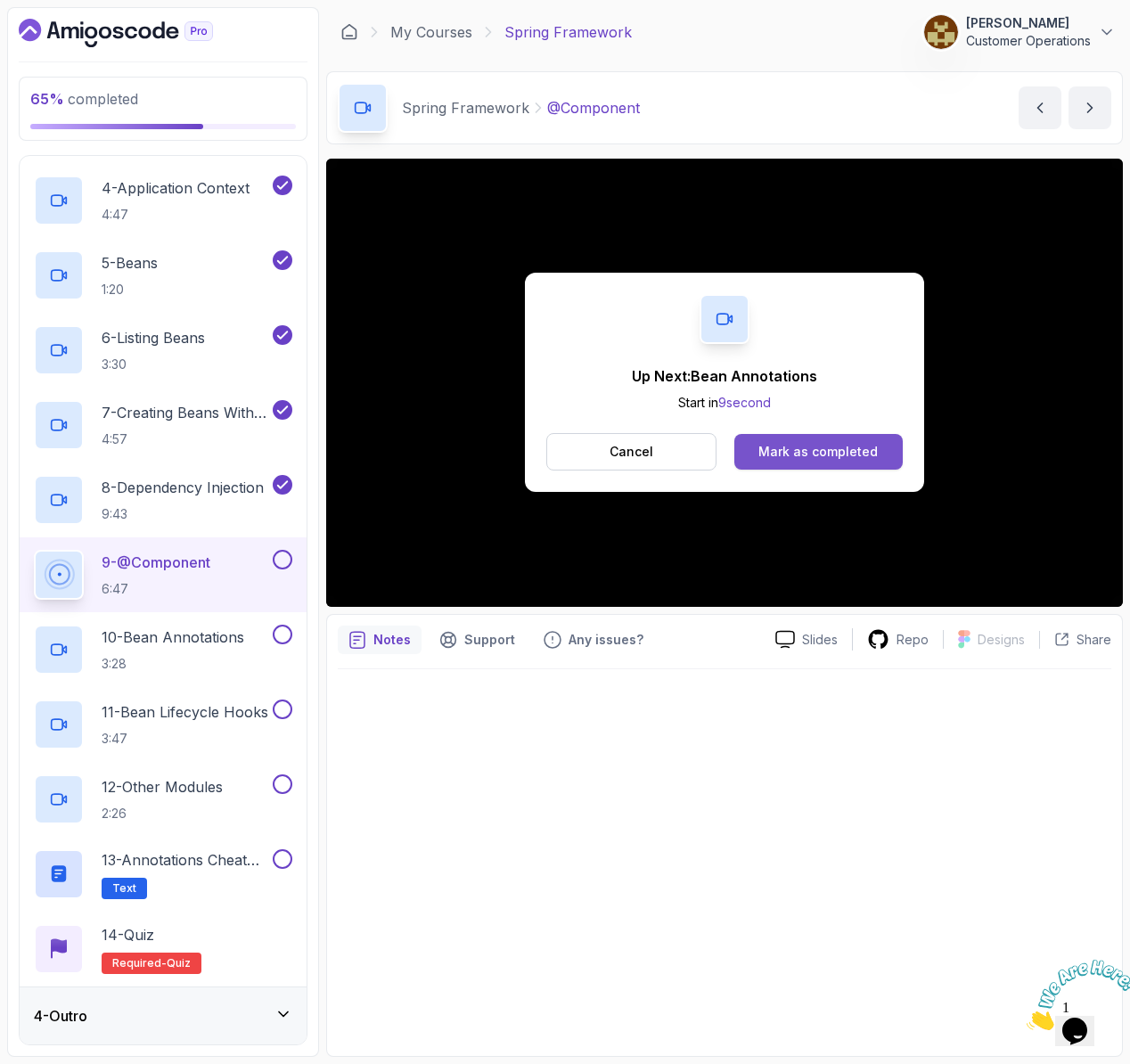
click at [854, 449] on div "Mark as completed" at bounding box center [818, 451] width 119 height 18
